Goal: Task Accomplishment & Management: Use online tool/utility

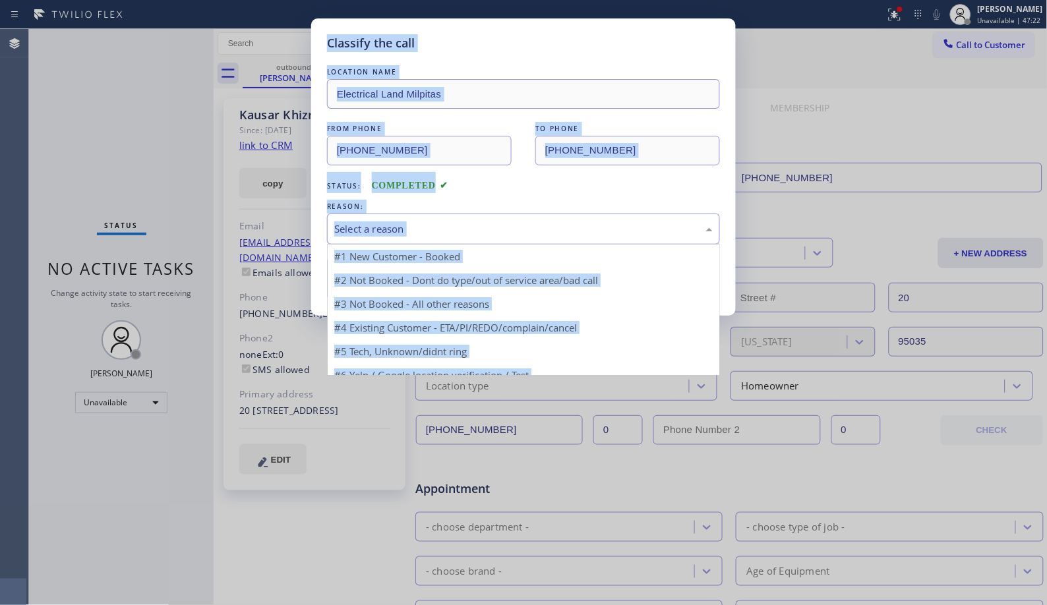
click at [453, 238] on div "Select a reason" at bounding box center [523, 229] width 393 height 31
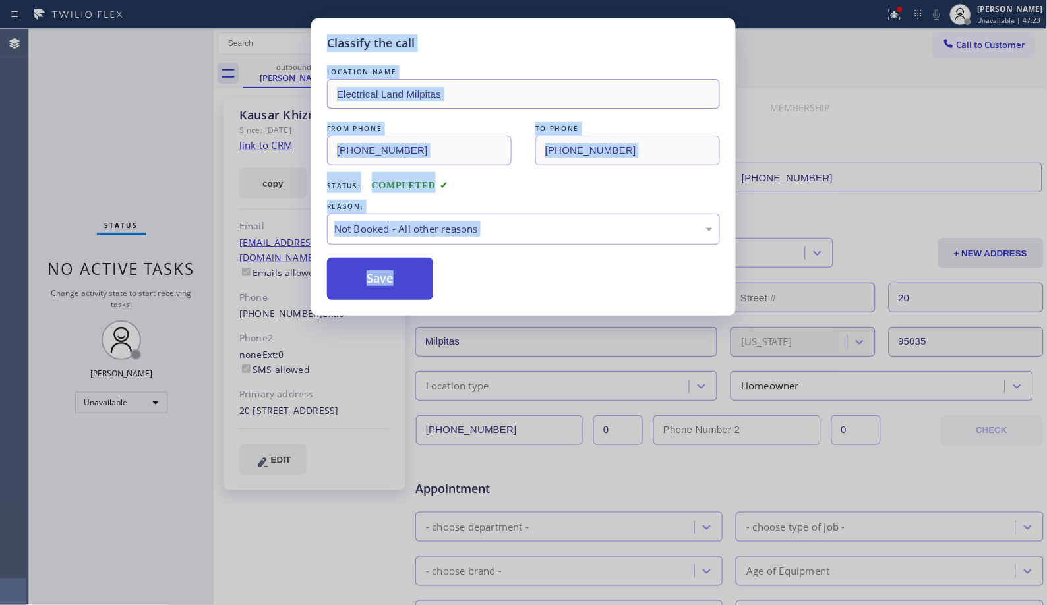
click at [387, 287] on button "Save" at bounding box center [380, 279] width 106 height 42
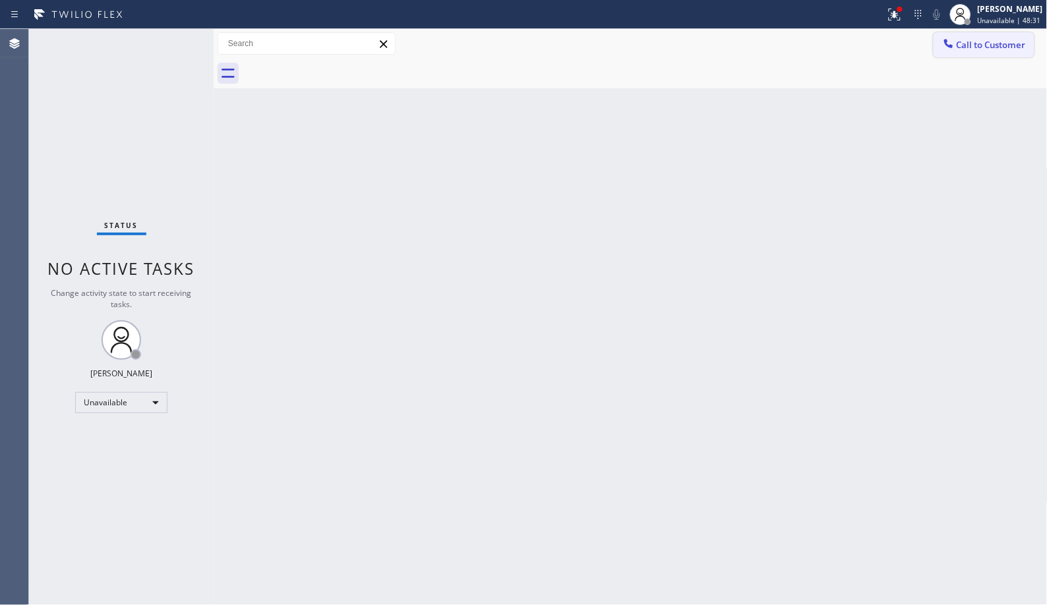
click at [978, 43] on span "Call to Customer" at bounding box center [990, 45] width 69 height 12
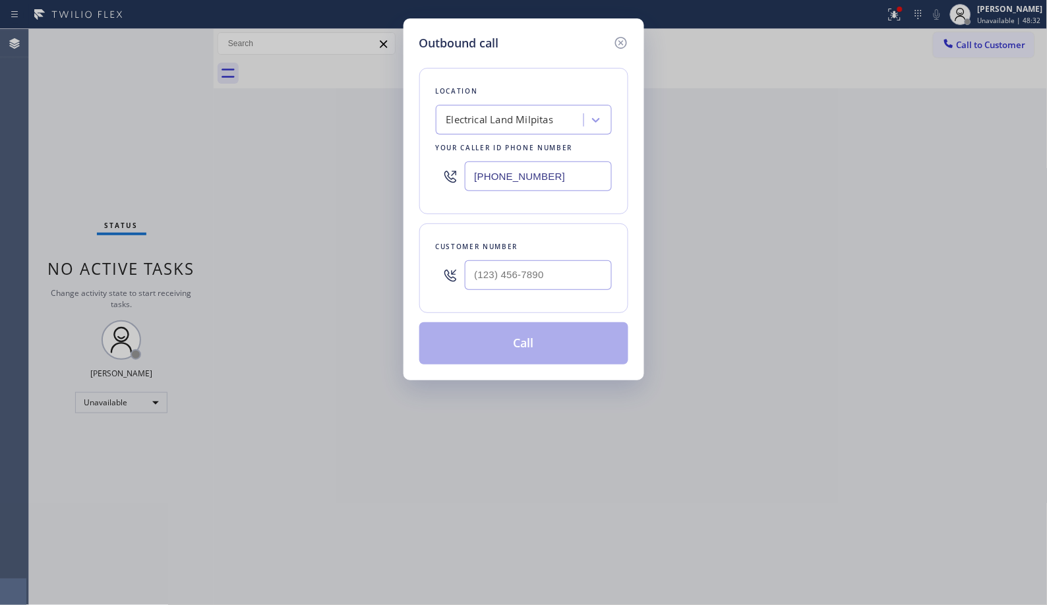
drag, startPoint x: 581, startPoint y: 167, endPoint x: 370, endPoint y: 96, distance: 222.0
click at [379, 103] on div "Outbound call Location Electrical Land Milpitas Your caller id phone number [PH…" at bounding box center [523, 302] width 1047 height 605
paste input "888) 909-012"
type input "[PHONE_NUMBER]"
click at [579, 587] on div "Outbound call Location 5 Star Plumbing Your caller id phone number [PHONE_NUMBE…" at bounding box center [523, 302] width 1047 height 605
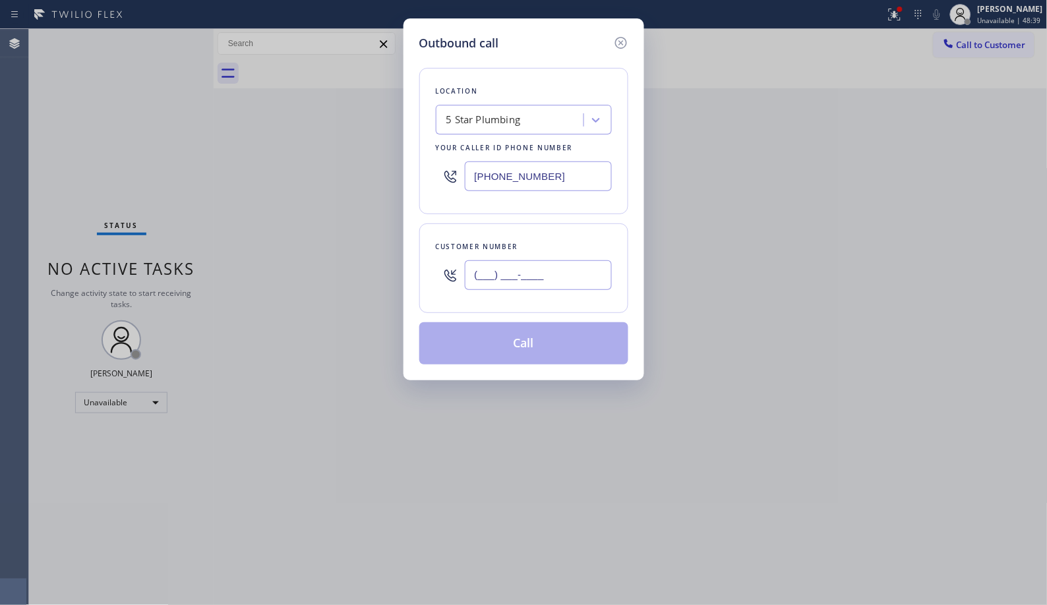
drag, startPoint x: 587, startPoint y: 273, endPoint x: 404, endPoint y: 231, distance: 187.9
click at [424, 252] on div "Customer number (___) ___-____" at bounding box center [523, 268] width 209 height 90
paste input "424) 355-1803"
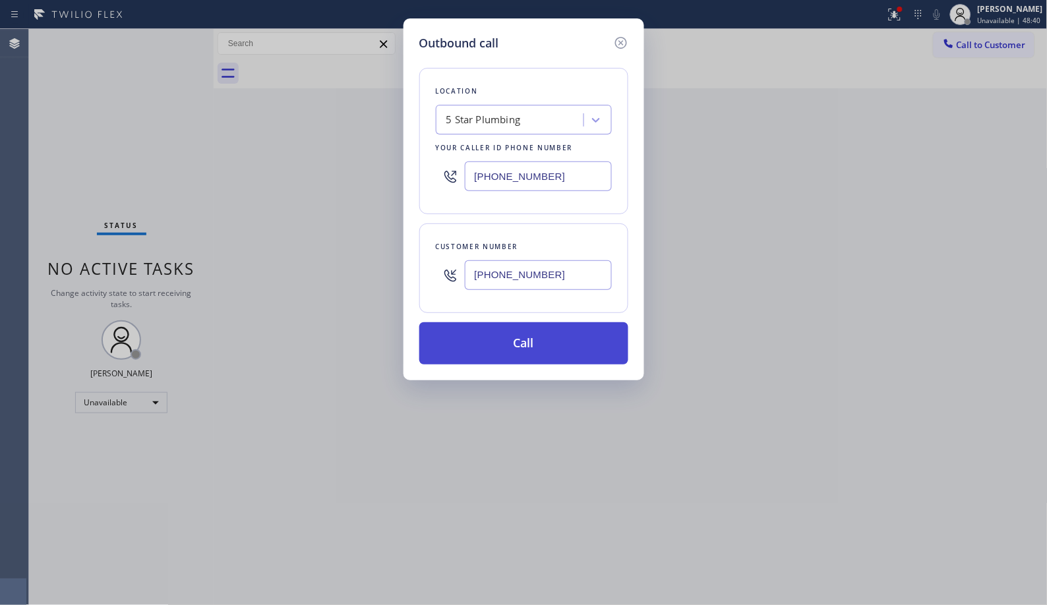
type input "[PHONE_NUMBER]"
click at [557, 350] on button "Call" at bounding box center [523, 343] width 209 height 42
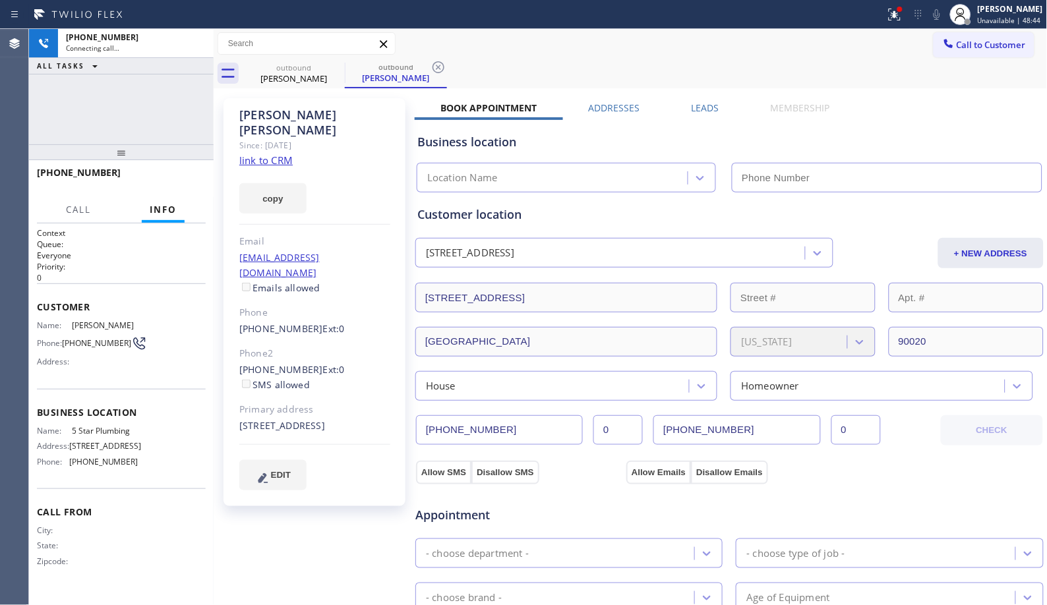
type input "[PHONE_NUMBER]"
click at [318, 117] on div "[PERSON_NAME]" at bounding box center [314, 122] width 151 height 30
type input "[PHONE_NUMBER]"
click at [443, 69] on icon at bounding box center [438, 67] width 12 height 12
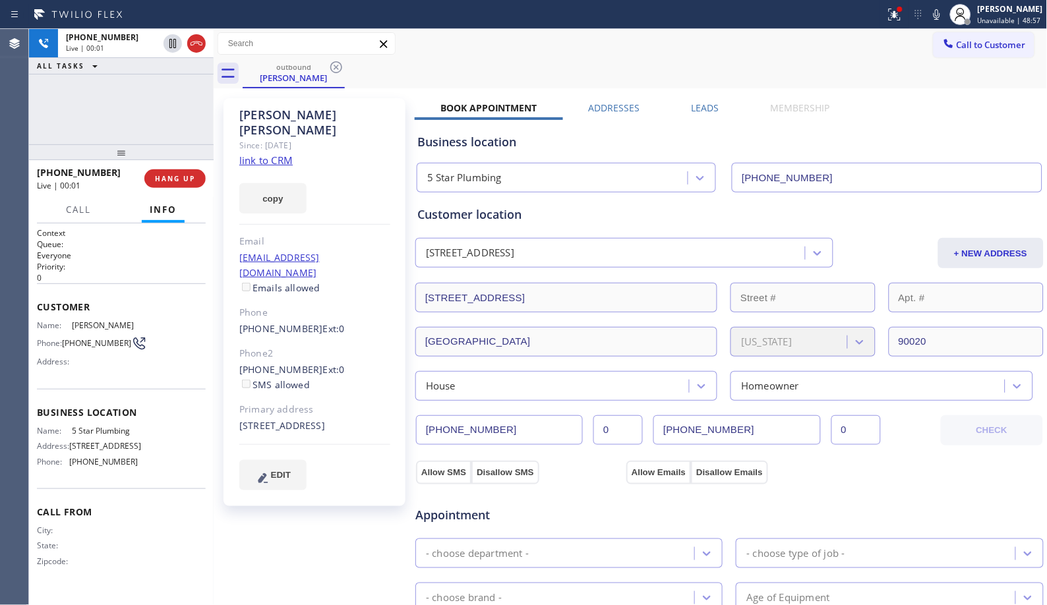
click at [540, 57] on div "Call to Customer Outbound call Location 5 Star Plumbing Your caller id phone nu…" at bounding box center [631, 44] width 834 height 30
click at [938, 14] on icon at bounding box center [937, 15] width 16 height 16
click at [174, 45] on icon at bounding box center [173, 44] width 16 height 16
click at [536, 76] on div "outbound [PERSON_NAME]" at bounding box center [645, 74] width 805 height 30
click at [517, 68] on div "outbound [PERSON_NAME]" at bounding box center [645, 74] width 805 height 30
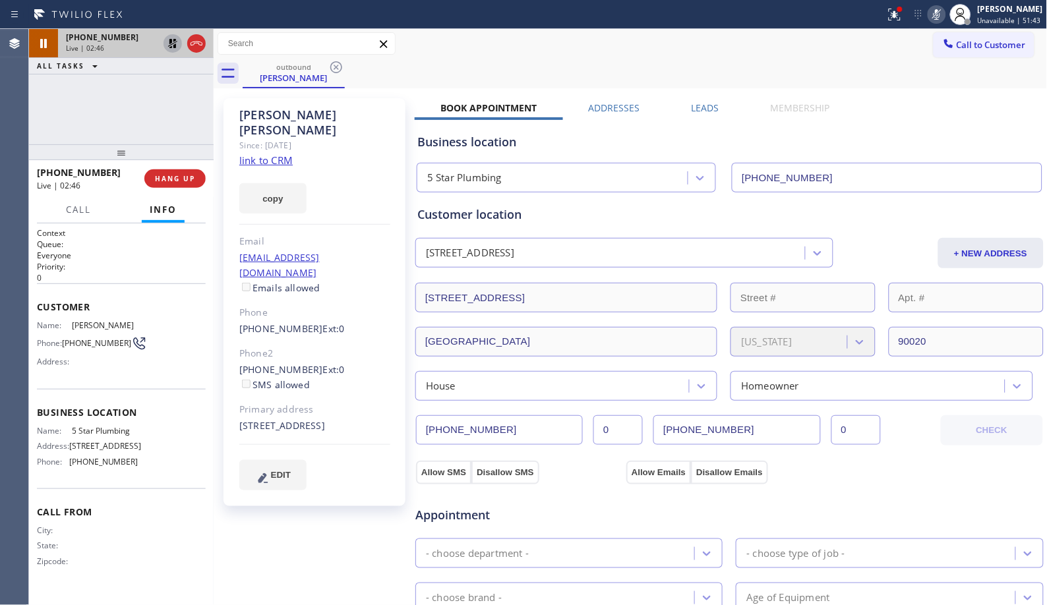
click at [372, 590] on div "[PERSON_NAME] Since: [DATE] link to CRM copy Email [EMAIL_ADDRESS][DOMAIN_NAME]…" at bounding box center [316, 532] width 198 height 881
click at [489, 55] on div "Call to Customer Outbound call Location 5 Star Plumbing Your caller id phone nu…" at bounding box center [631, 43] width 834 height 23
click at [645, 580] on div "- choose brand - Age of Equipment" at bounding box center [729, 596] width 631 height 32
click at [171, 38] on icon at bounding box center [173, 44] width 16 height 16
click at [944, 11] on icon at bounding box center [937, 15] width 16 height 16
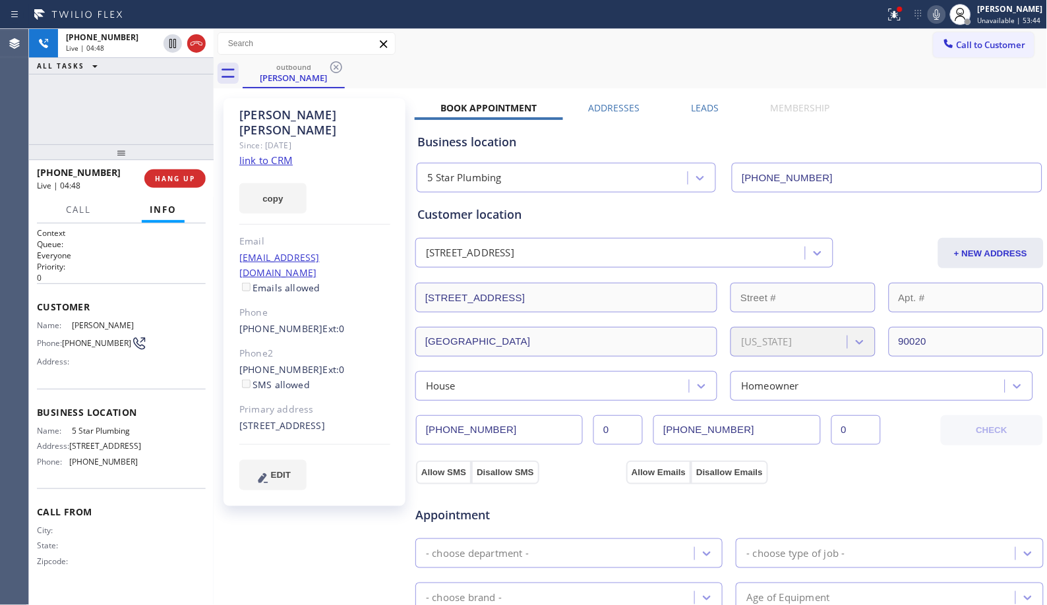
click at [780, 67] on div "outbound [PERSON_NAME]" at bounding box center [645, 74] width 805 height 30
click at [542, 59] on div "outbound [PERSON_NAME]" at bounding box center [645, 74] width 805 height 30
click at [530, 82] on div "outbound [PERSON_NAME]" at bounding box center [645, 74] width 805 height 30
click at [181, 176] on span "HANG UP" at bounding box center [175, 178] width 40 height 9
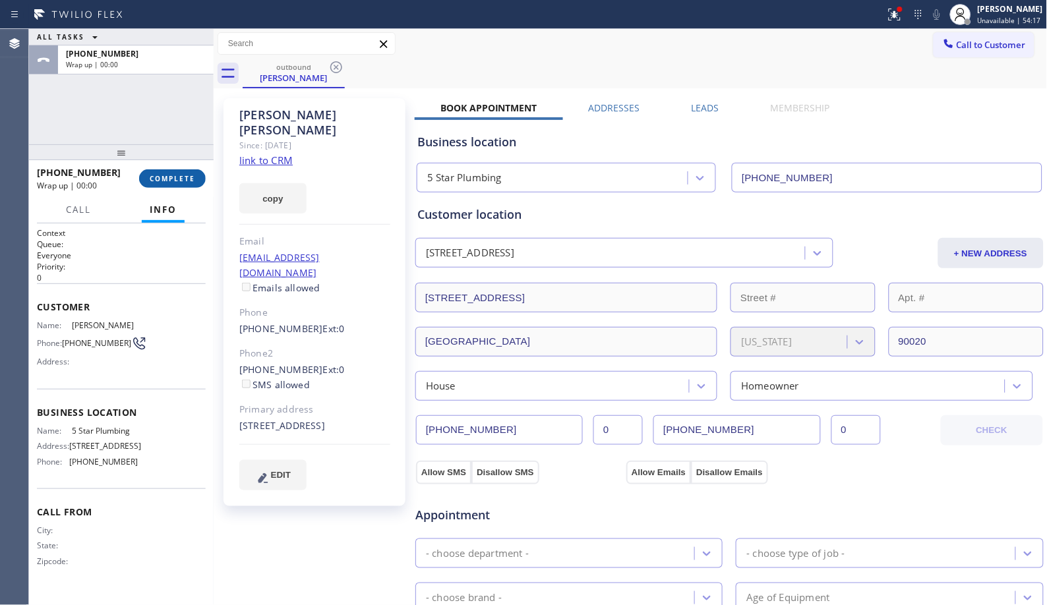
click at [182, 177] on span "COMPLETE" at bounding box center [172, 178] width 45 height 9
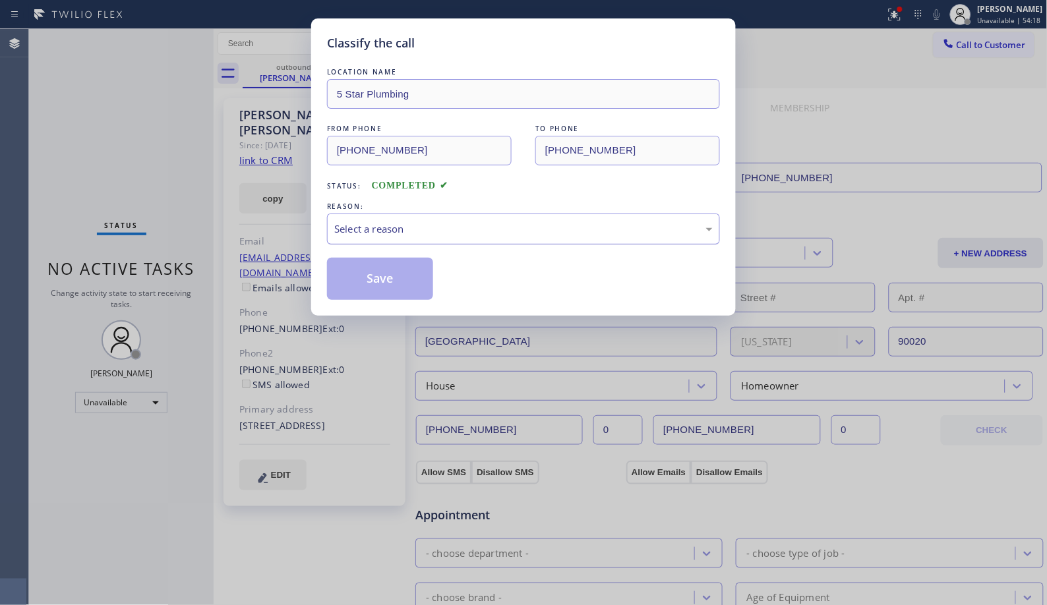
click at [550, 223] on div "Select a reason" at bounding box center [523, 228] width 378 height 15
click at [390, 275] on button "Save" at bounding box center [380, 279] width 106 height 42
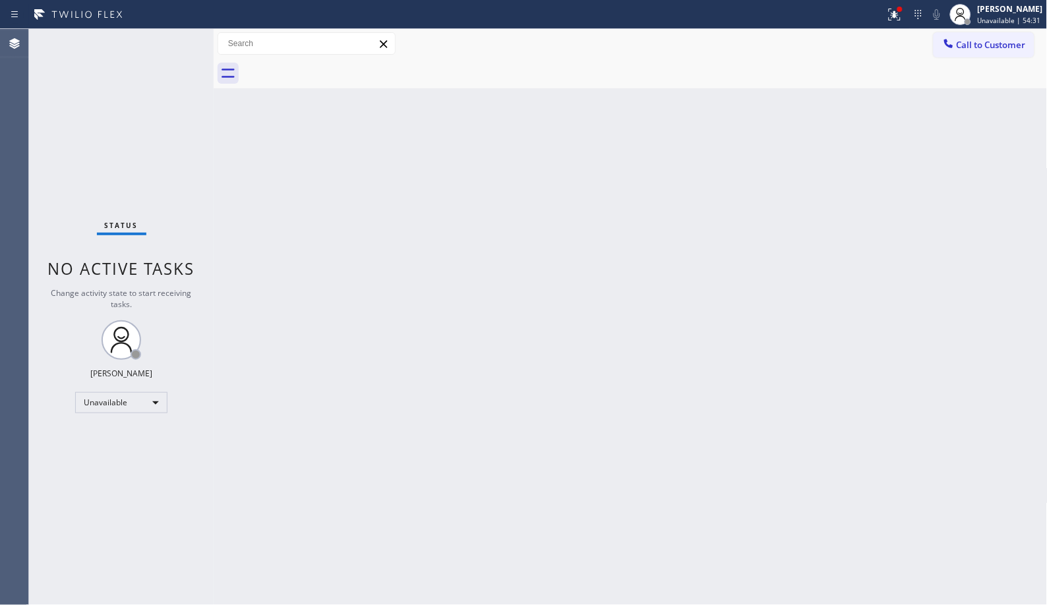
click at [445, 300] on div "Back to Dashboard Change Sender ID Customers Technicians Select a contact Outbo…" at bounding box center [631, 317] width 834 height 576
click at [358, 587] on div "Back to Dashboard Change Sender ID Customers Technicians Select a contact Outbo…" at bounding box center [631, 317] width 834 height 576
click at [844, 577] on div "Back to Dashboard Change Sender ID Customers Technicians Select a contact Outbo…" at bounding box center [631, 317] width 834 height 576
click at [1003, 48] on span "Call to Customer" at bounding box center [990, 45] width 69 height 12
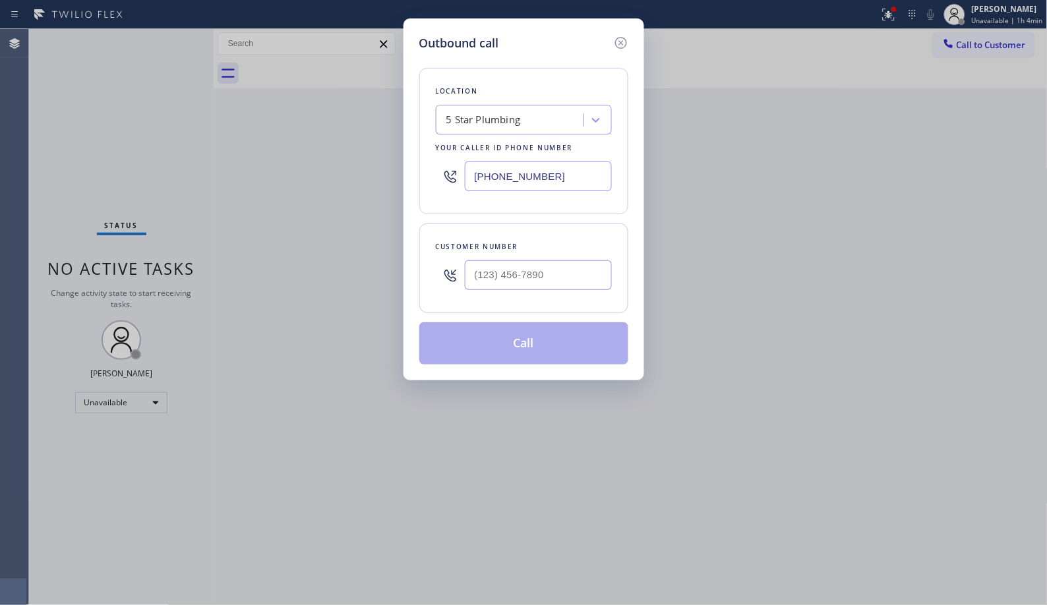
drag, startPoint x: 569, startPoint y: 178, endPoint x: 354, endPoint y: 84, distance: 234.6
click at [431, 148] on div "Location 5 Star Plumbing Your caller id phone number [PHONE_NUMBER]" at bounding box center [523, 141] width 209 height 146
paste input "949) 536-9698"
type input "[PHONE_NUMBER]"
click at [495, 277] on input "(___) ___-____" at bounding box center [538, 275] width 147 height 30
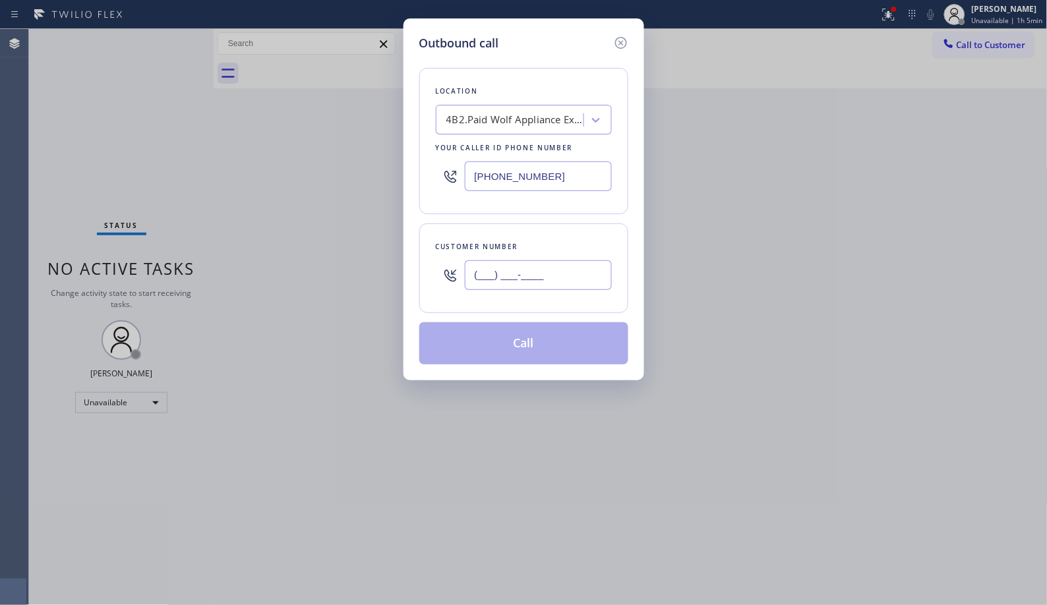
paste input "213) 910-7564"
type input "[PHONE_NUMBER]"
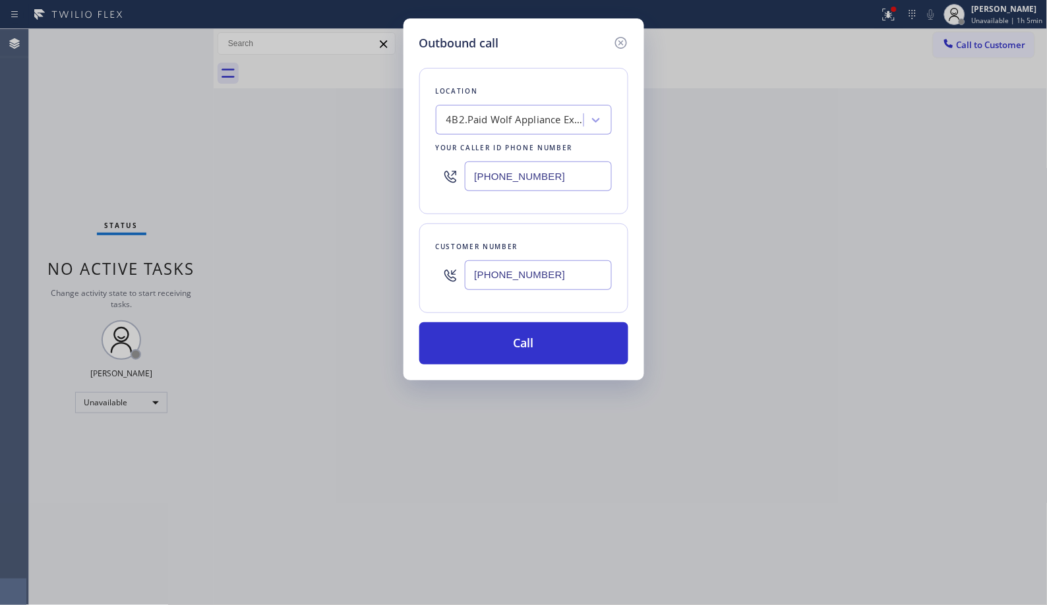
drag, startPoint x: 518, startPoint y: 343, endPoint x: 527, endPoint y: 310, distance: 34.9
click at [518, 343] on button "Call" at bounding box center [523, 343] width 209 height 42
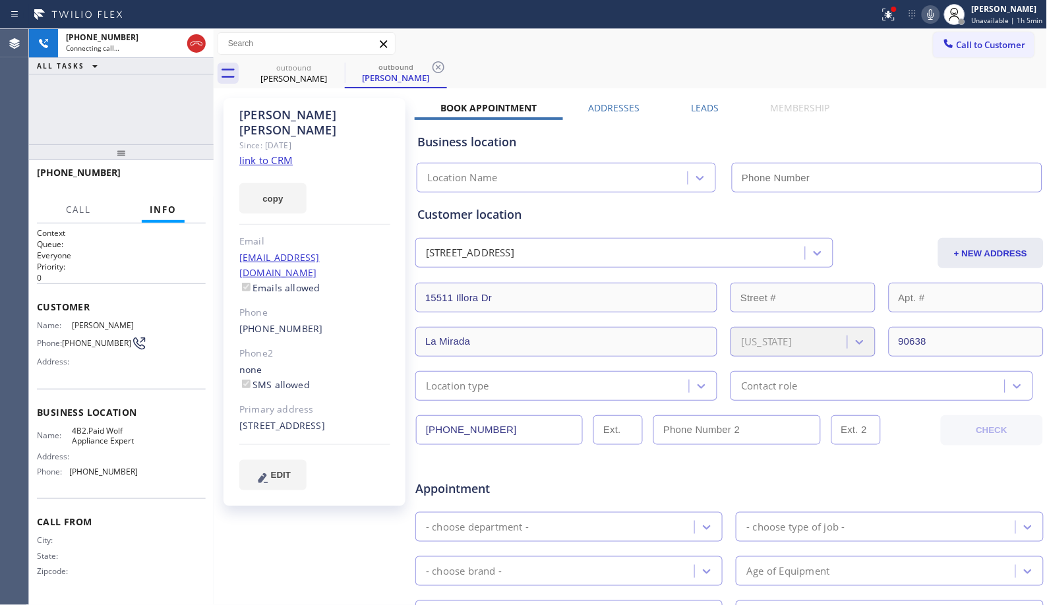
type input "[PHONE_NUMBER]"
drag, startPoint x: 117, startPoint y: 157, endPoint x: 132, endPoint y: 87, distance: 71.4
click at [132, 87] on div "[PHONE_NUMBER] Connecting call… ALL TASKS ALL TASKS ACTIVE TASKS TASKS IN WRAP …" at bounding box center [121, 317] width 185 height 576
type input "[PHONE_NUMBER]"
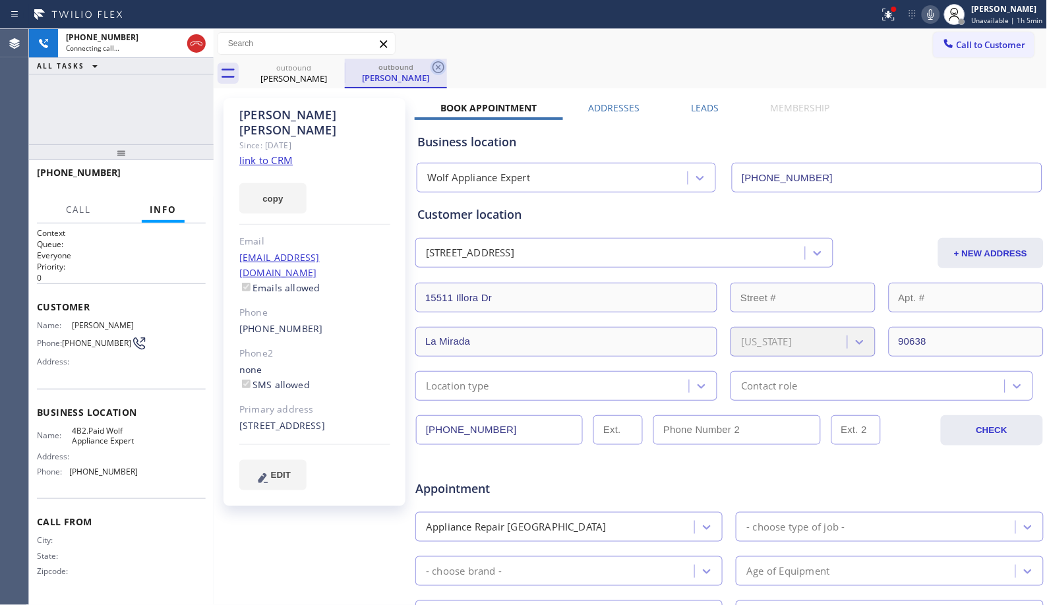
click at [437, 65] on icon at bounding box center [438, 67] width 16 height 16
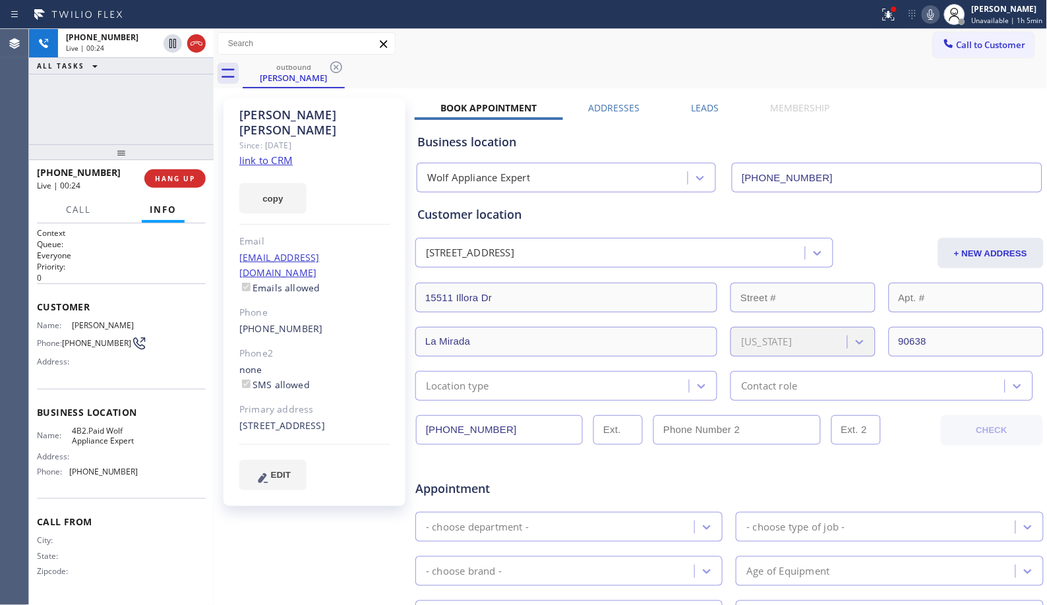
click at [926, 3] on div "Status report Issues detected These issues could affect your workflow. Please c…" at bounding box center [960, 14] width 173 height 29
click at [933, 12] on icon at bounding box center [930, 14] width 7 height 11
click at [170, 188] on div "[PHONE_NUMBER] Live | 00:29 HANG UP" at bounding box center [121, 178] width 169 height 34
drag, startPoint x: 177, startPoint y: 178, endPoint x: 176, endPoint y: 156, distance: 21.8
click at [177, 176] on span "HANG UP" at bounding box center [175, 178] width 40 height 9
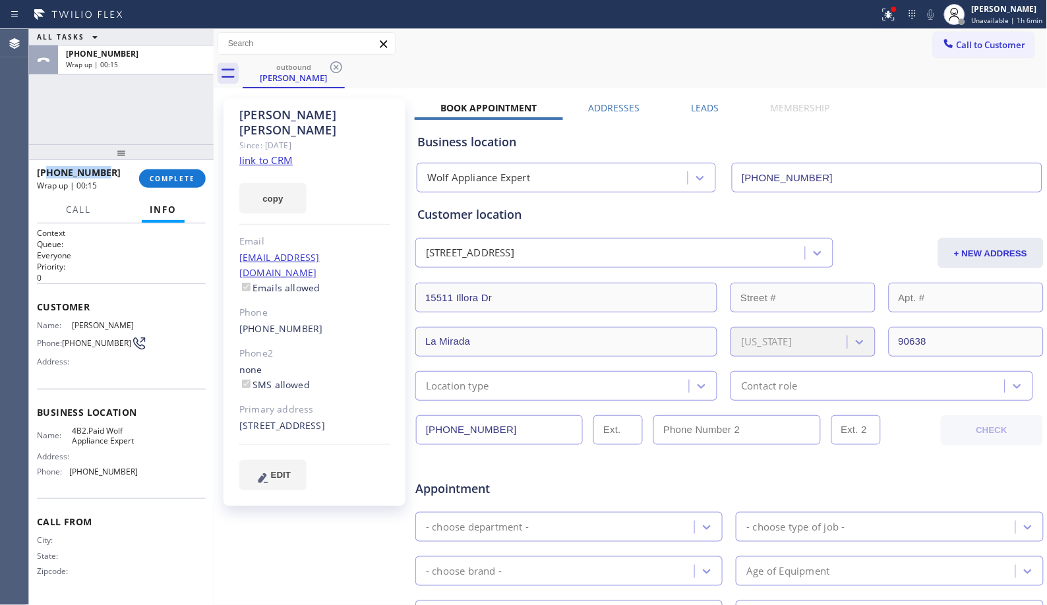
drag, startPoint x: 110, startPoint y: 173, endPoint x: 265, endPoint y: 107, distance: 168.6
click at [50, 173] on div "[PHONE_NUMBER]" at bounding box center [83, 172] width 93 height 13
click at [182, 177] on span "COMPLETE" at bounding box center [172, 178] width 45 height 9
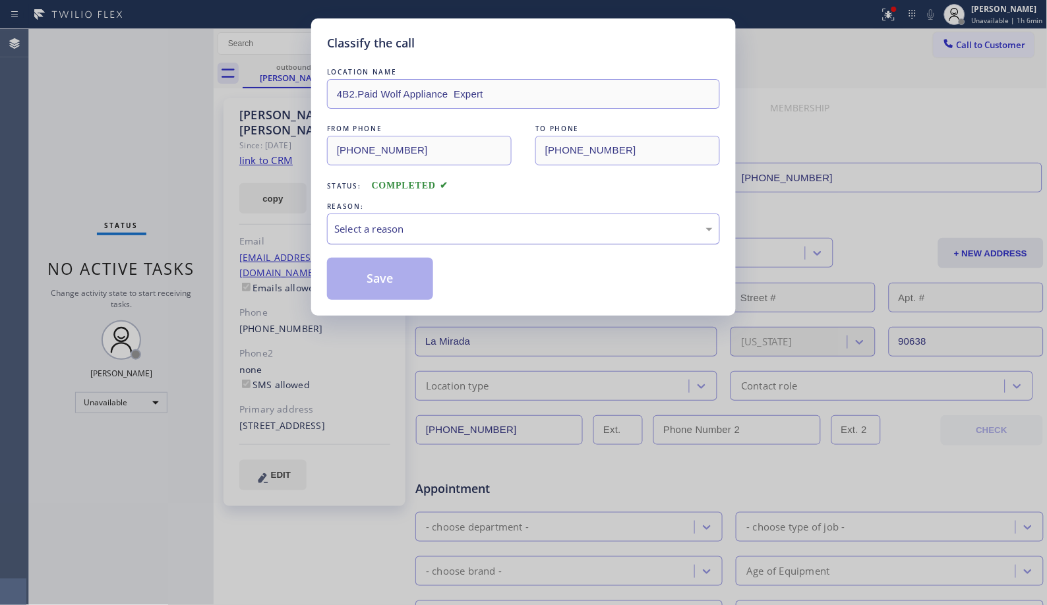
drag, startPoint x: 598, startPoint y: 235, endPoint x: 519, endPoint y: 239, distance: 79.2
click at [596, 235] on div "Select a reason" at bounding box center [523, 228] width 378 height 15
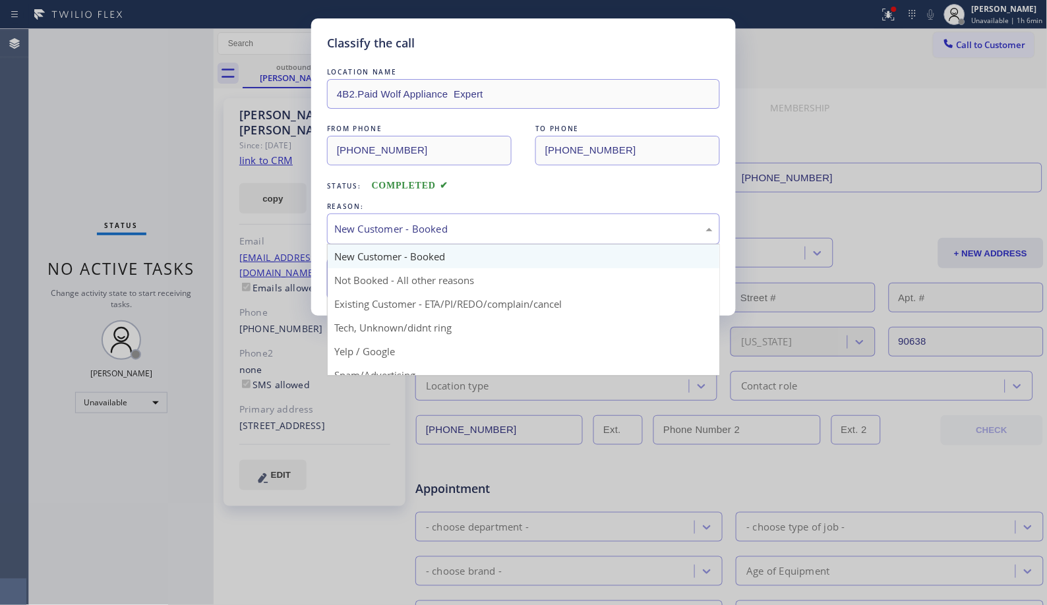
click at [428, 228] on div "New Customer - Booked" at bounding box center [523, 228] width 378 height 15
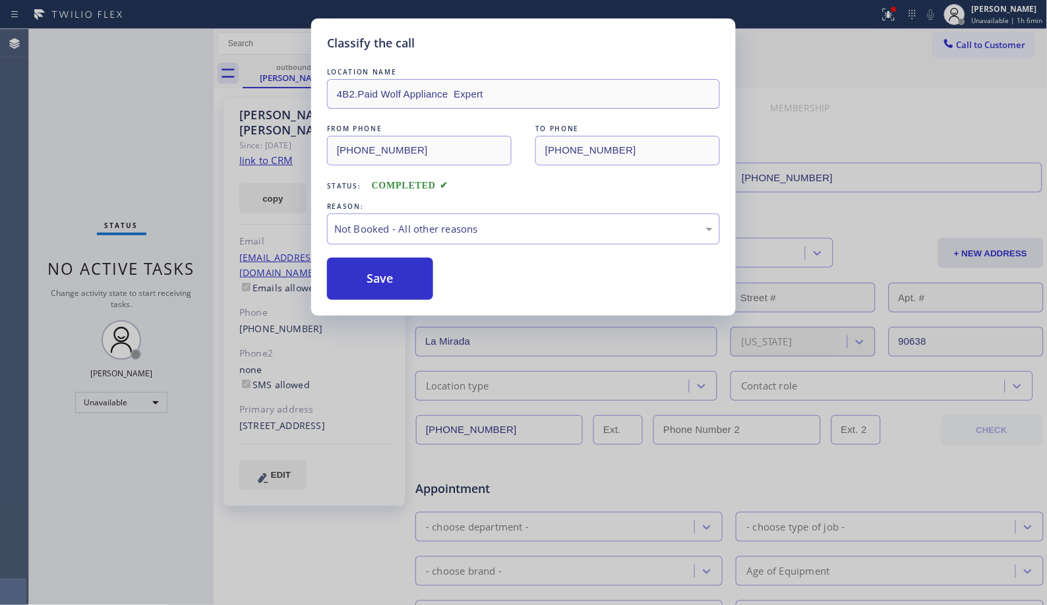
click at [397, 280] on button "Save" at bounding box center [380, 279] width 106 height 42
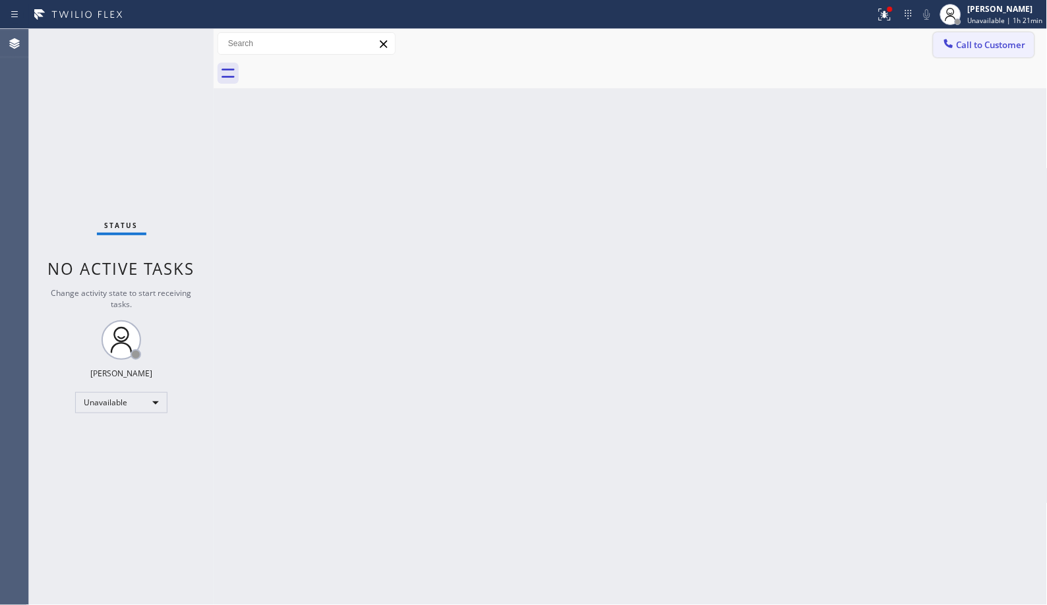
click at [971, 48] on span "Call to Customer" at bounding box center [990, 45] width 69 height 12
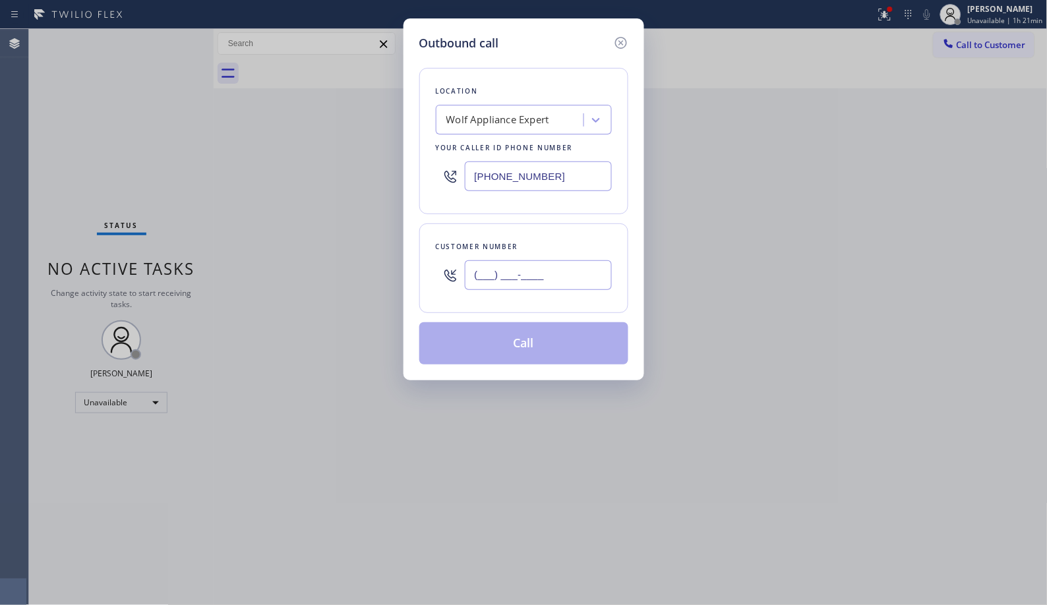
drag, startPoint x: 562, startPoint y: 274, endPoint x: 314, endPoint y: 232, distance: 251.4
click at [314, 232] on div "Outbound call Location Wolf Appliance Expert Your caller id phone number [PHONE…" at bounding box center [523, 302] width 1047 height 605
paste input "213) 910-7564"
type input "[PHONE_NUMBER]"
click at [552, 345] on button "Call" at bounding box center [523, 343] width 209 height 42
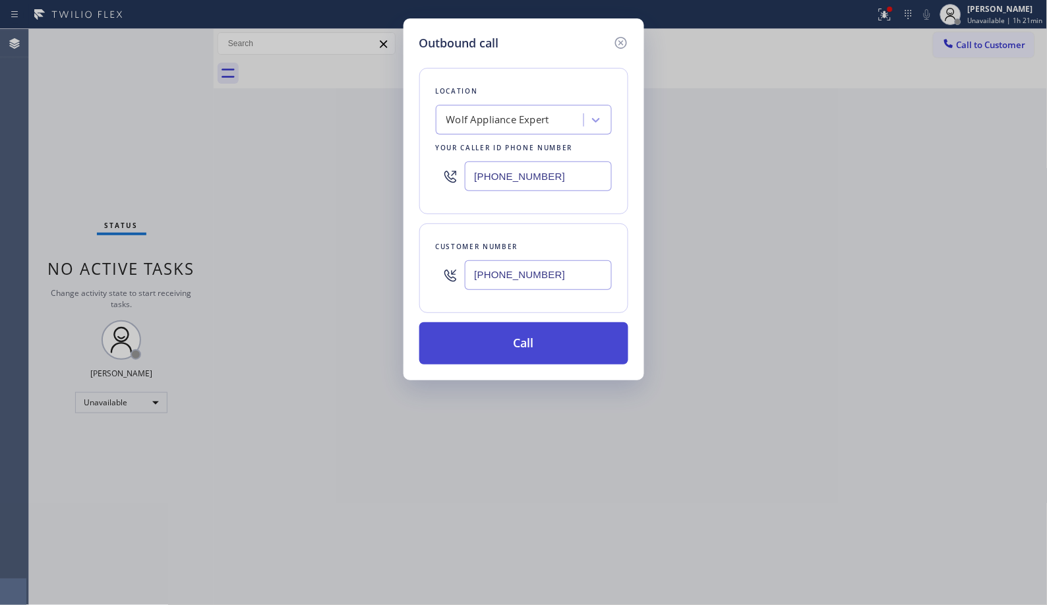
click at [558, 344] on button "Call" at bounding box center [523, 343] width 209 height 42
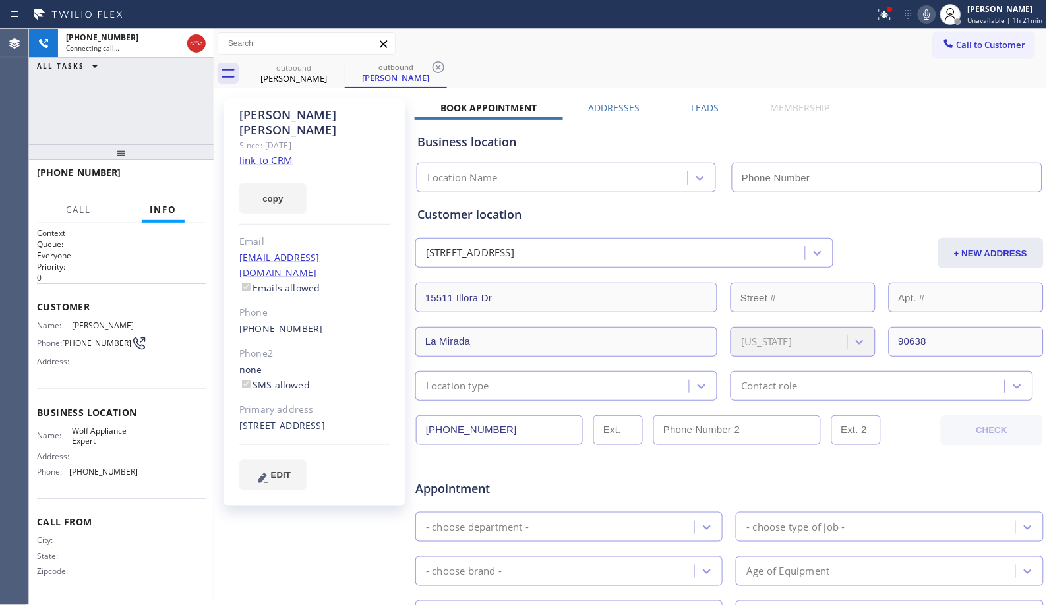
type input "[PHONE_NUMBER]"
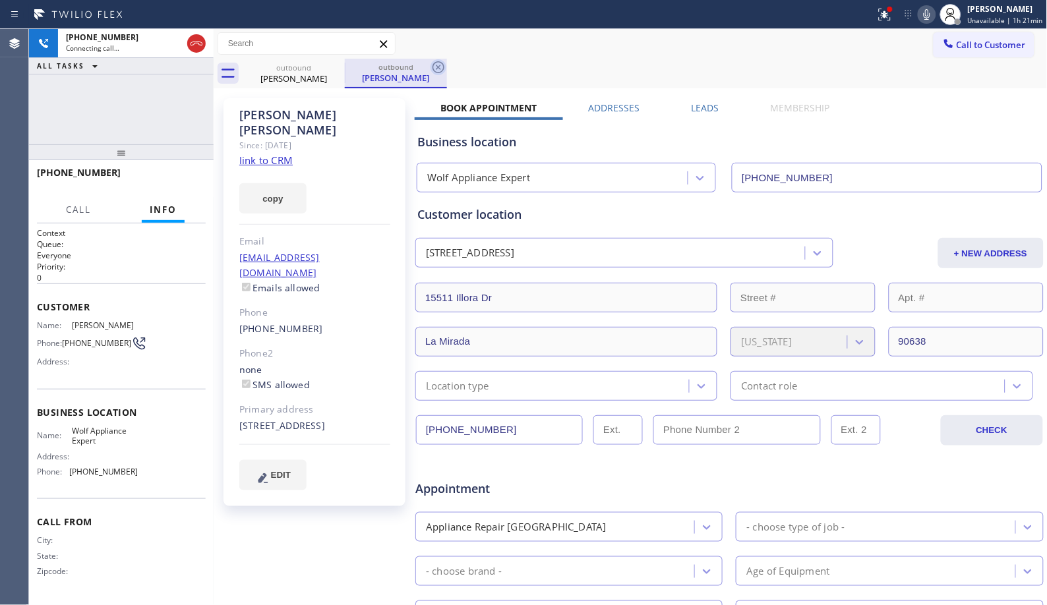
click at [444, 69] on icon at bounding box center [438, 67] width 16 height 16
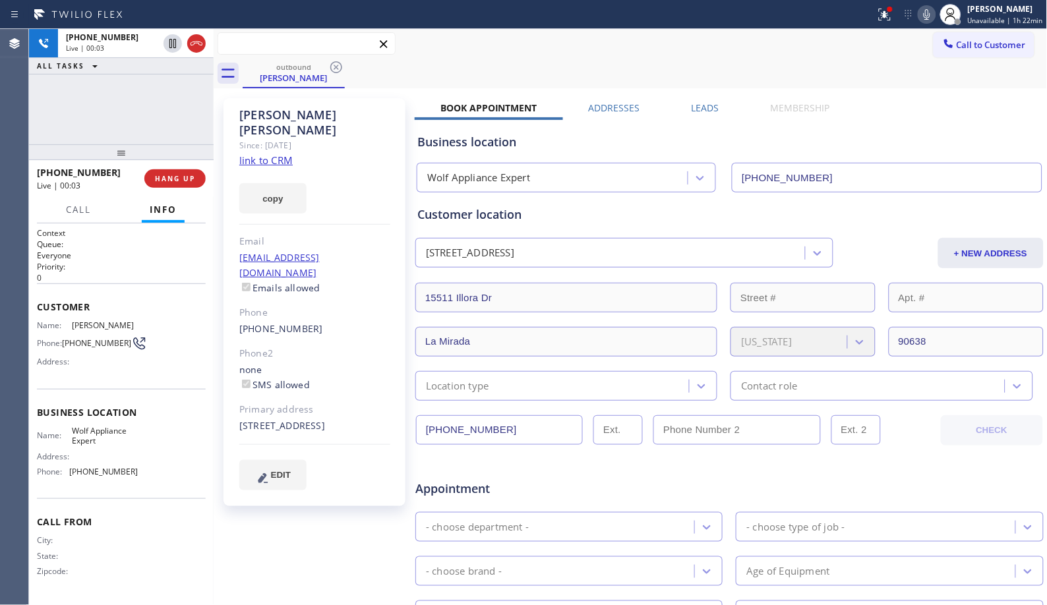
click at [319, 36] on input "text" at bounding box center [306, 43] width 177 height 21
click at [187, 171] on button "HANG UP" at bounding box center [174, 178] width 61 height 18
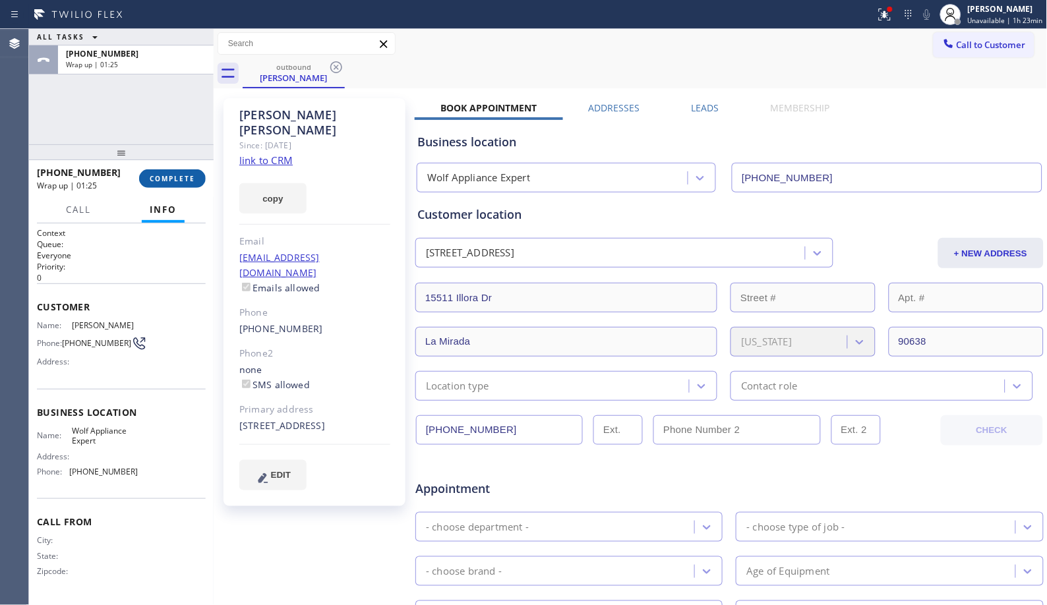
click at [163, 175] on span "COMPLETE" at bounding box center [172, 178] width 45 height 9
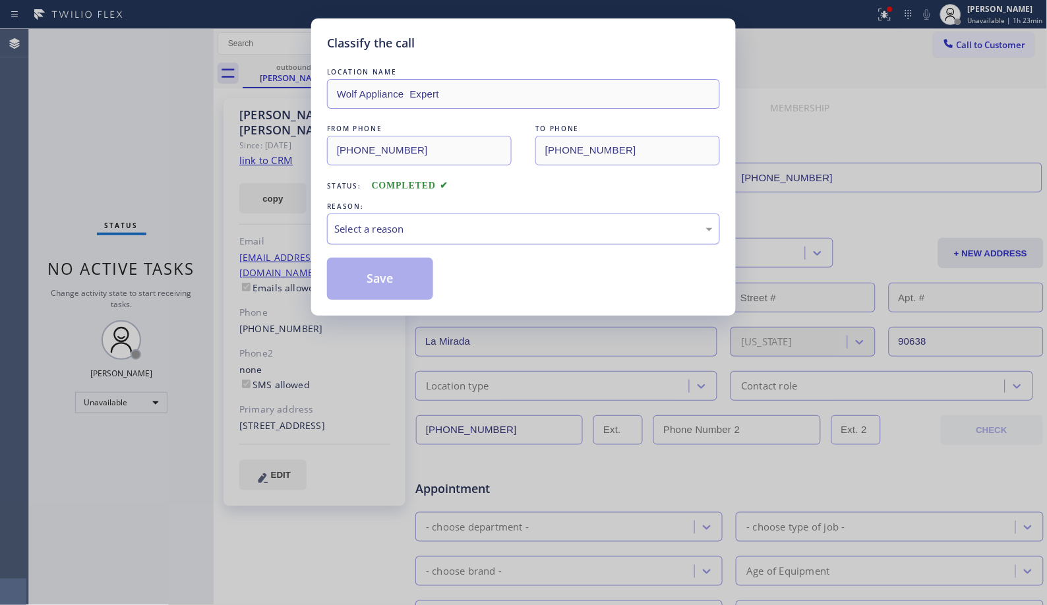
click at [532, 231] on div "Select a reason" at bounding box center [523, 228] width 378 height 15
click at [405, 287] on button "Save" at bounding box center [380, 279] width 106 height 42
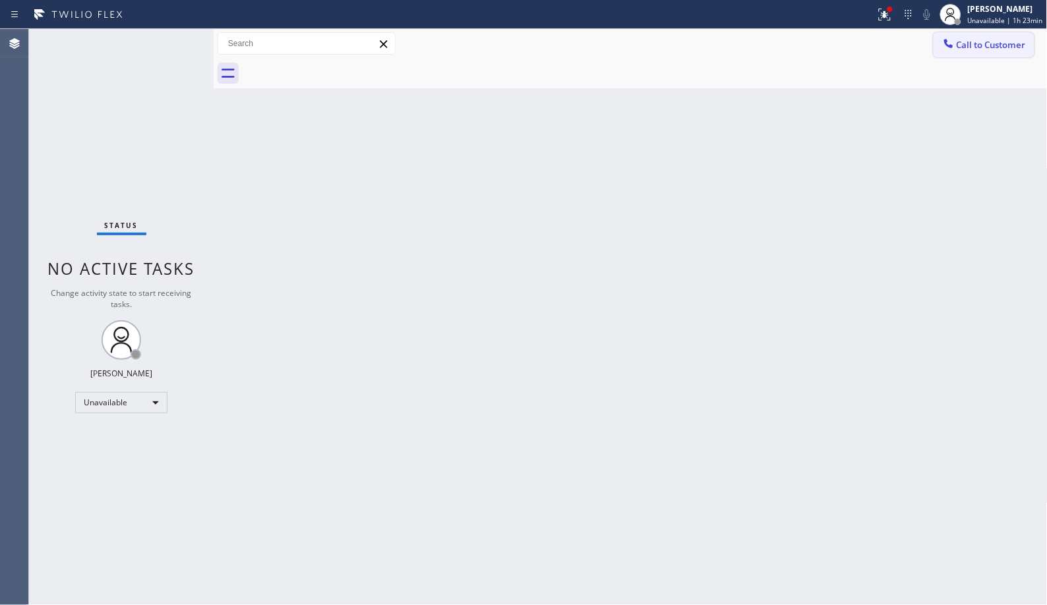
click at [992, 43] on span "Call to Customer" at bounding box center [990, 45] width 69 height 12
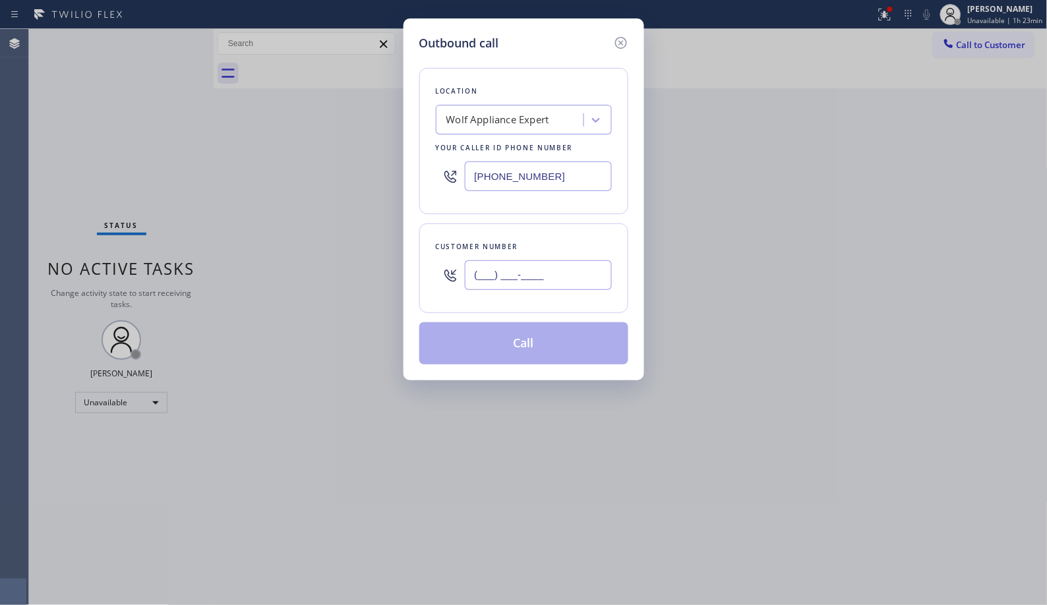
drag, startPoint x: 540, startPoint y: 282, endPoint x: 358, endPoint y: 272, distance: 182.8
click at [358, 272] on div "Outbound call Location Wolf Appliance Expert Your caller id phone number [PHONE…" at bounding box center [523, 302] width 1047 height 605
paste input "213) 910-7564"
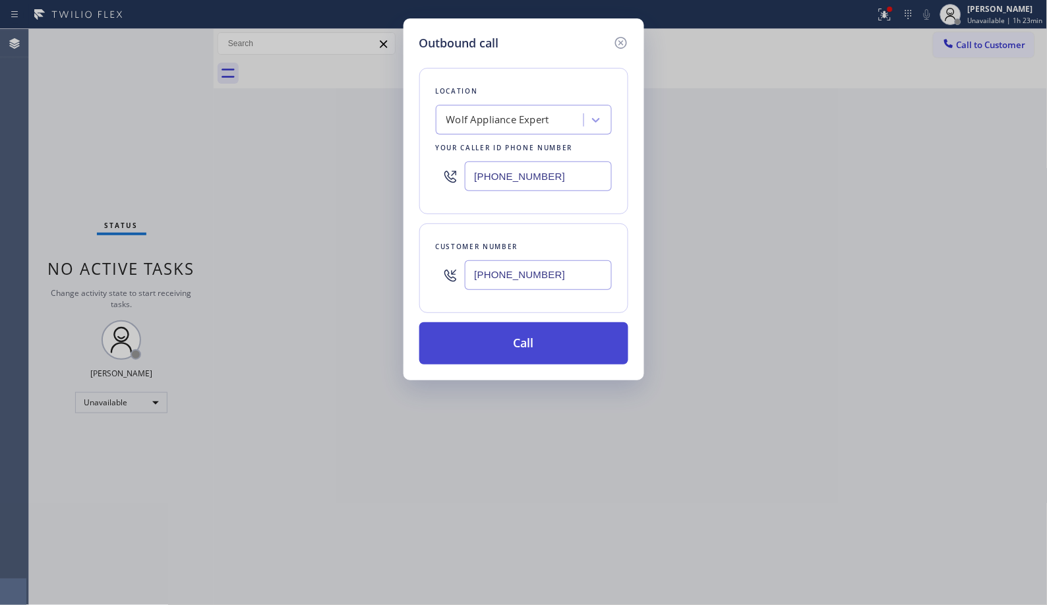
type input "[PHONE_NUMBER]"
click at [540, 341] on button "Call" at bounding box center [523, 343] width 209 height 42
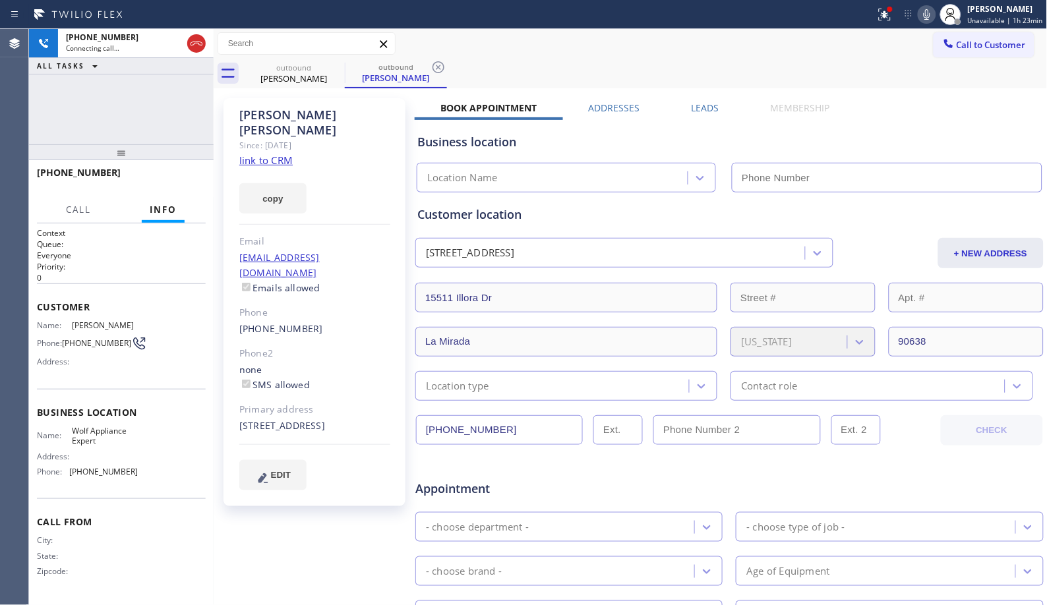
type input "[PHONE_NUMBER]"
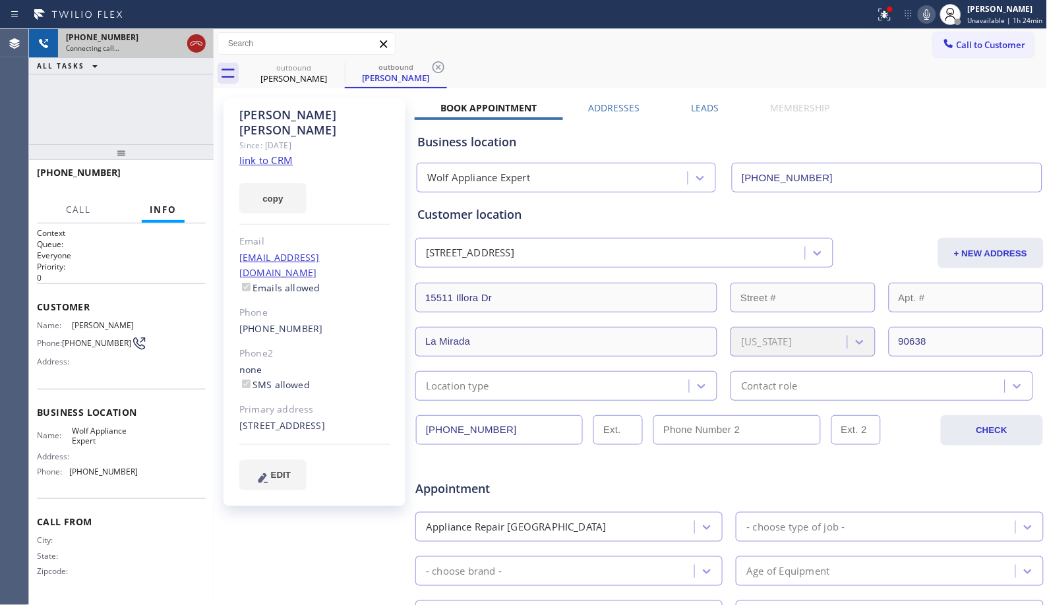
click at [202, 49] on icon at bounding box center [196, 44] width 16 height 16
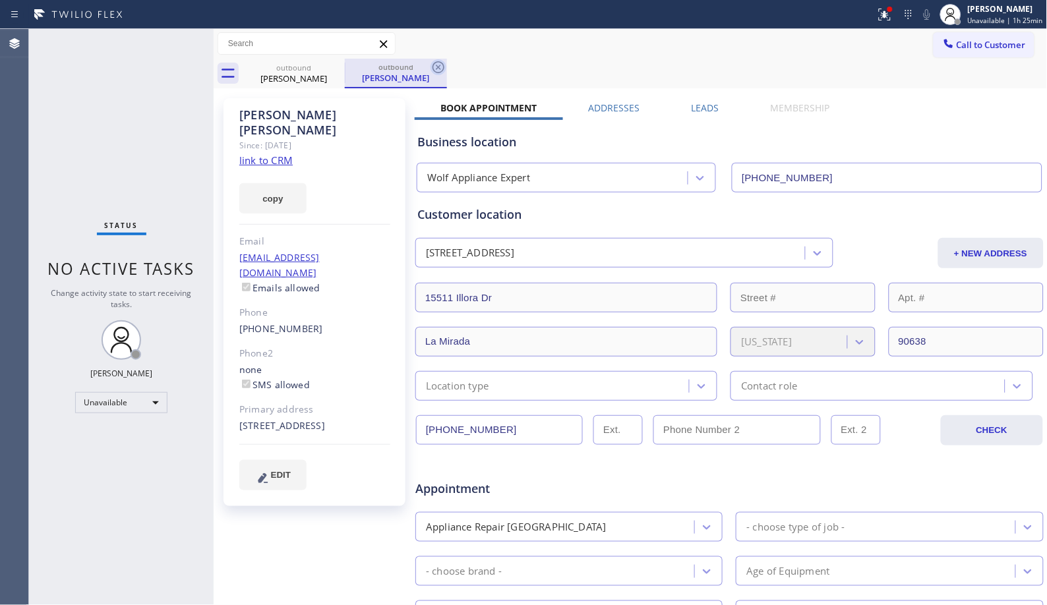
click at [442, 66] on icon at bounding box center [438, 67] width 16 height 16
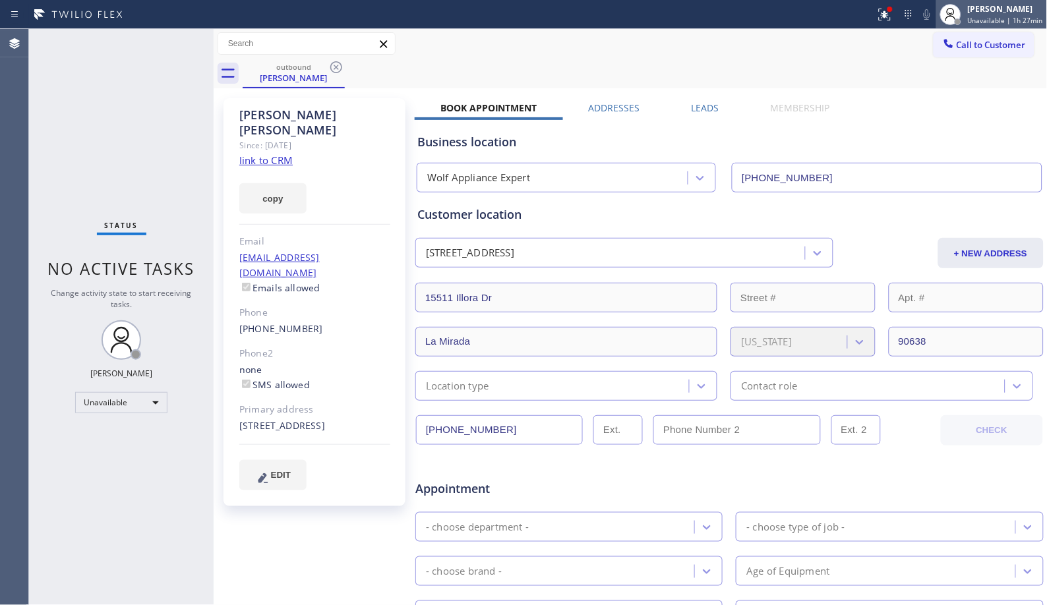
click at [1004, 20] on span "Unavailable | 1h 27min" at bounding box center [1005, 20] width 75 height 9
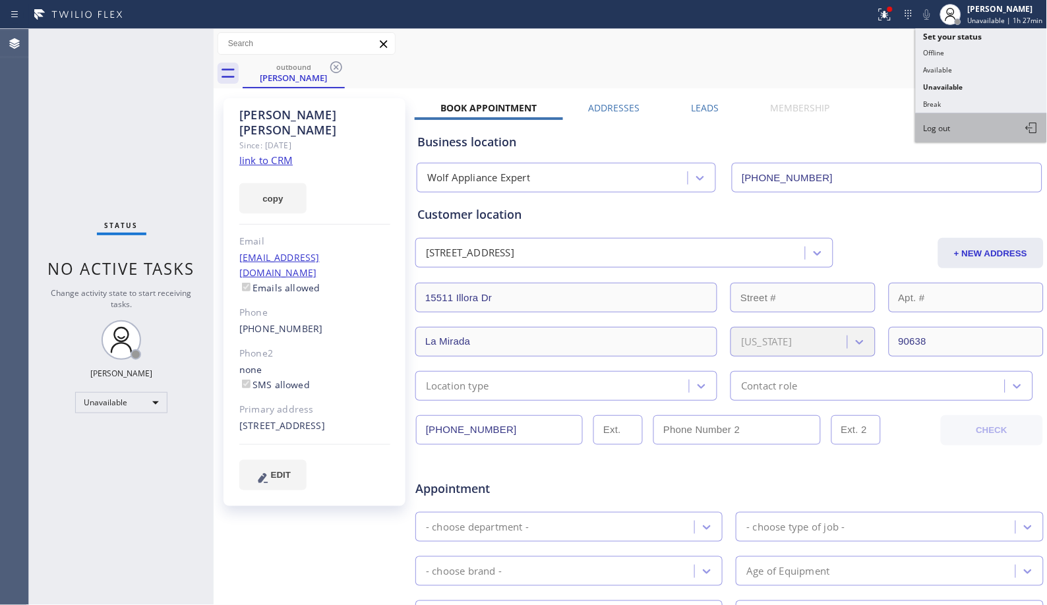
click at [937, 124] on span "Log out" at bounding box center [936, 128] width 27 height 11
